Goal: Information Seeking & Learning: Learn about a topic

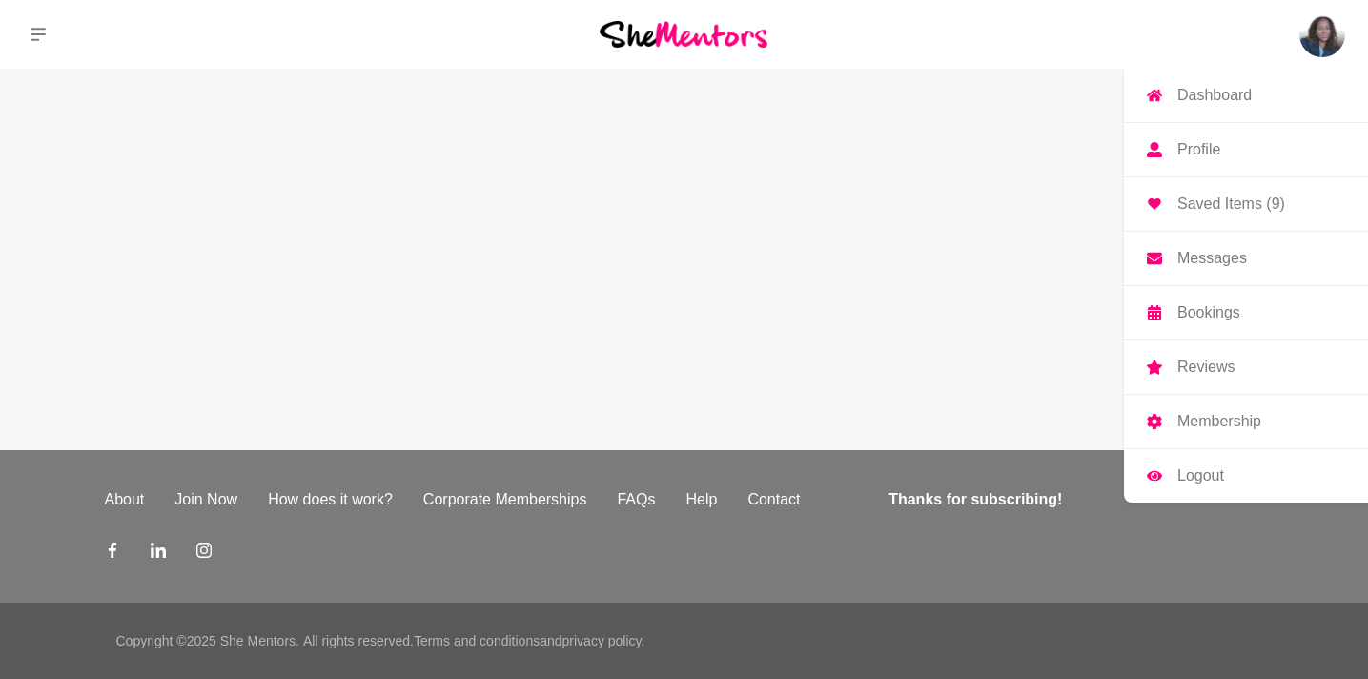
click at [1254, 97] on link "Dashboard" at bounding box center [1246, 95] width 244 height 53
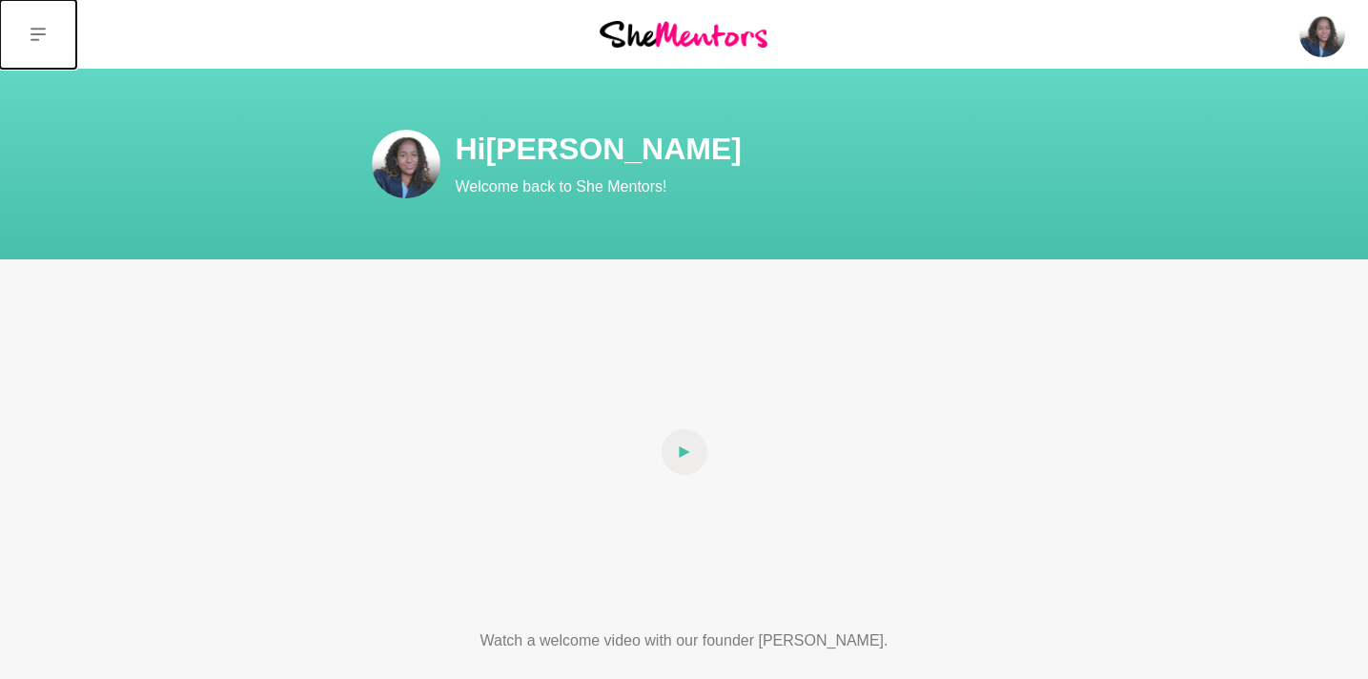
click at [36, 31] on icon at bounding box center [38, 34] width 15 height 15
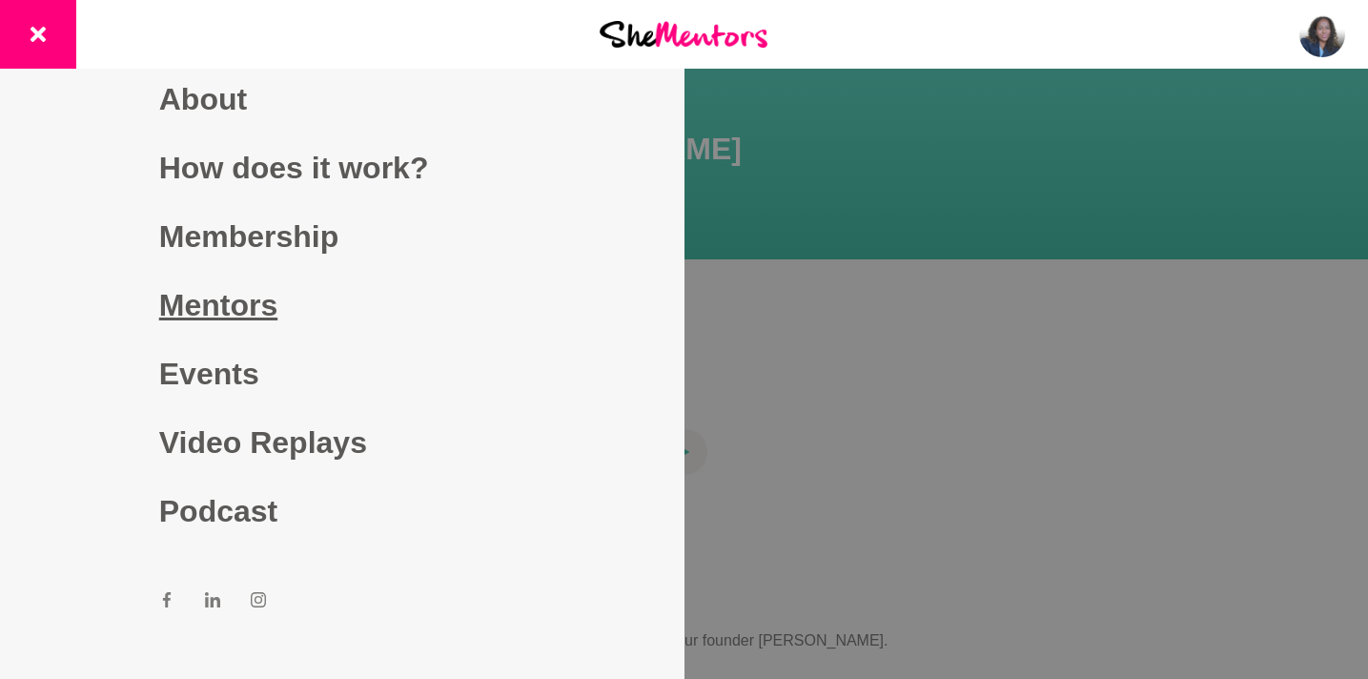
click at [263, 310] on link "Mentors" at bounding box center [342, 305] width 366 height 69
click at [247, 307] on link "Mentors" at bounding box center [342, 305] width 366 height 69
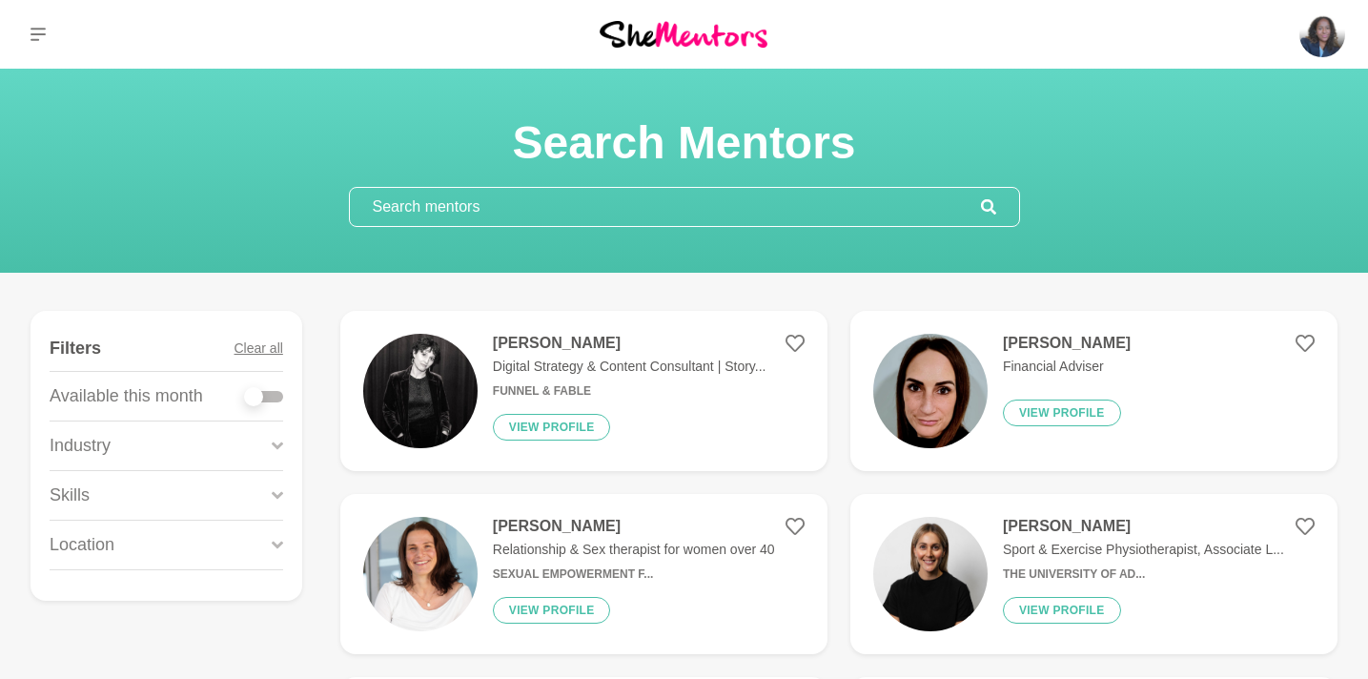
click at [564, 342] on h4 "[PERSON_NAME]" at bounding box center [630, 343] width 274 height 19
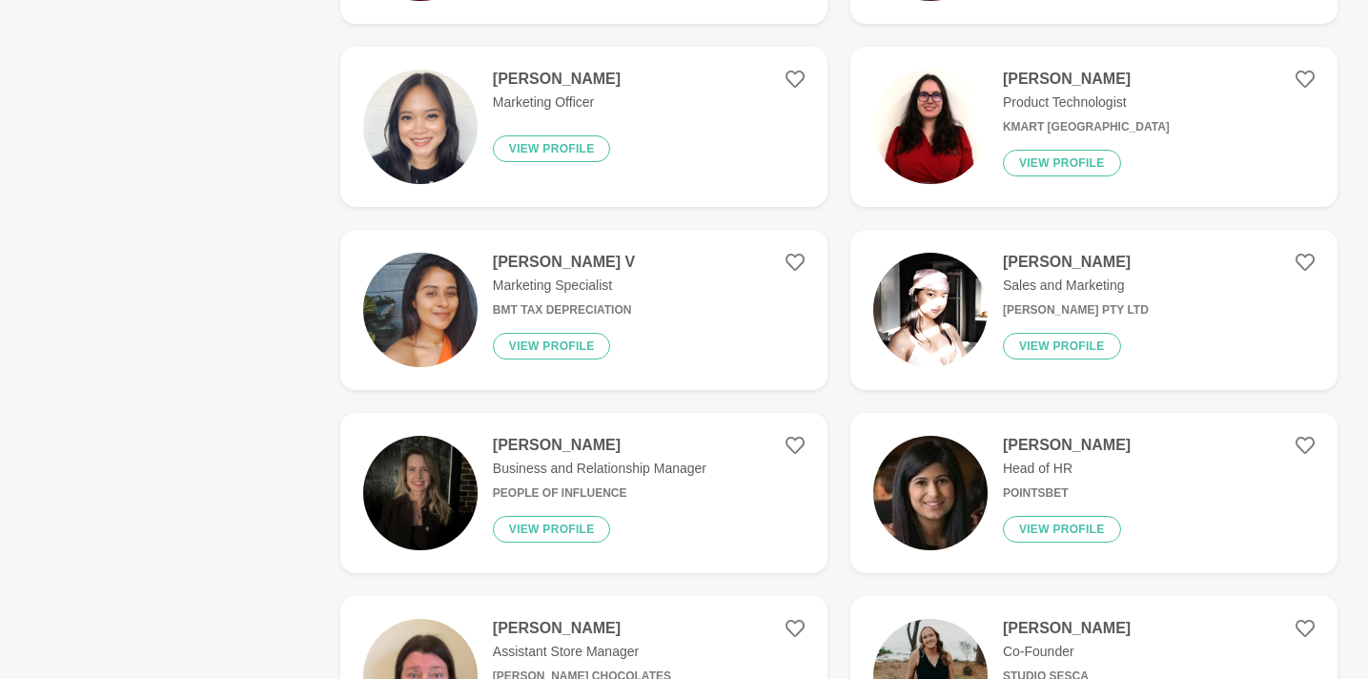
scroll to position [2096, 0]
click at [1029, 261] on h4 "[PERSON_NAME]" at bounding box center [1076, 261] width 146 height 19
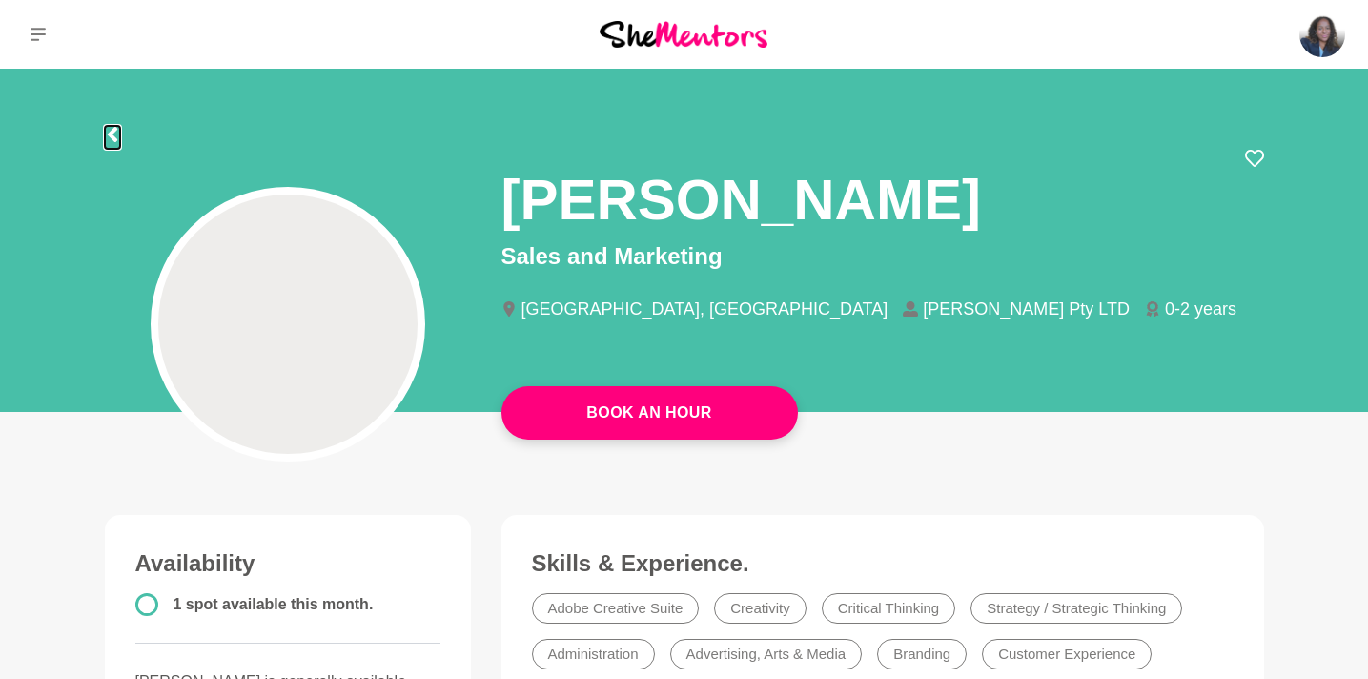
click at [116, 133] on icon at bounding box center [112, 134] width 15 height 15
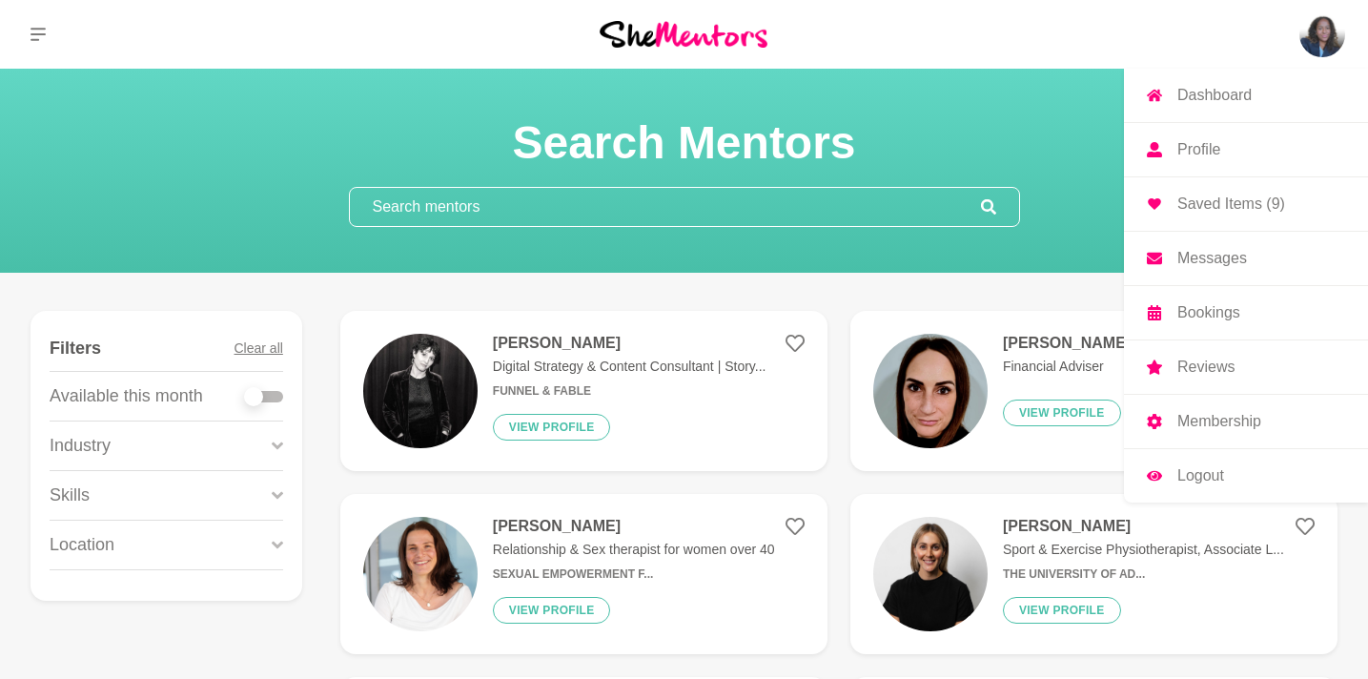
click at [1320, 22] on img at bounding box center [1323, 34] width 46 height 46
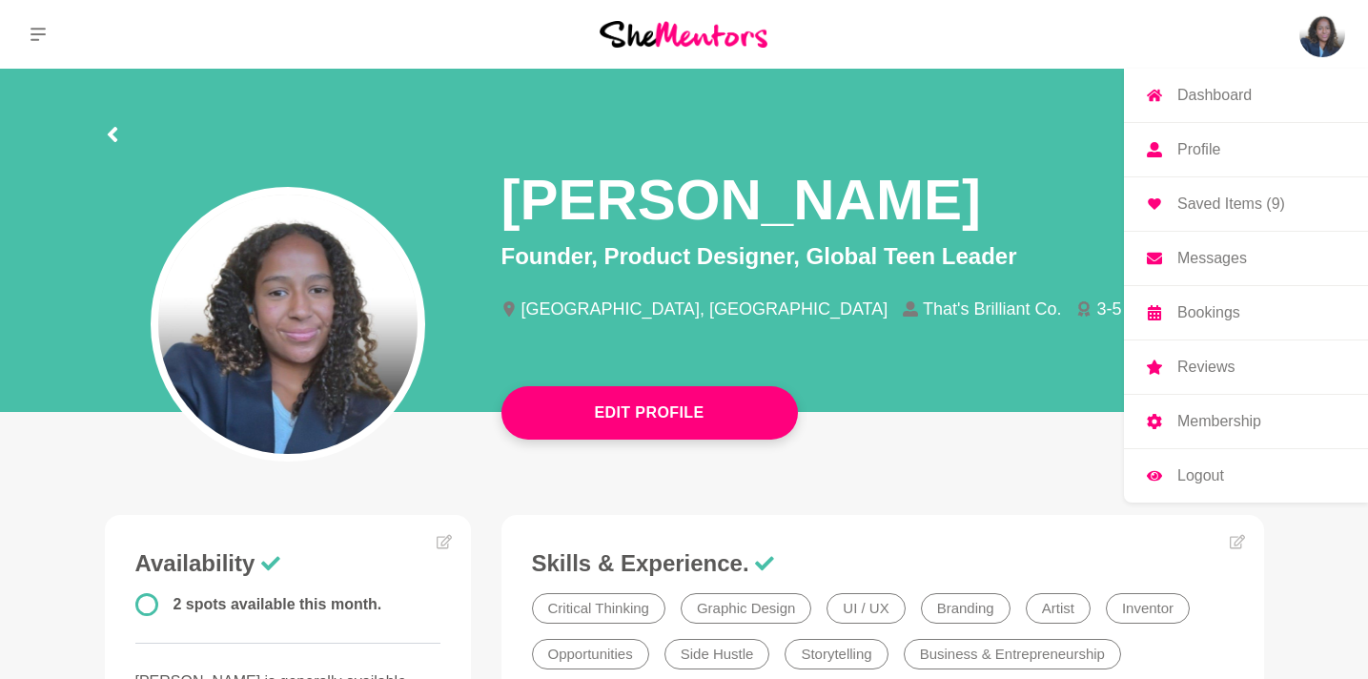
click at [1242, 146] on link "Profile" at bounding box center [1246, 149] width 244 height 53
click at [1238, 414] on p "Membership" at bounding box center [1220, 421] width 84 height 15
